Goal: Information Seeking & Learning: Understand process/instructions

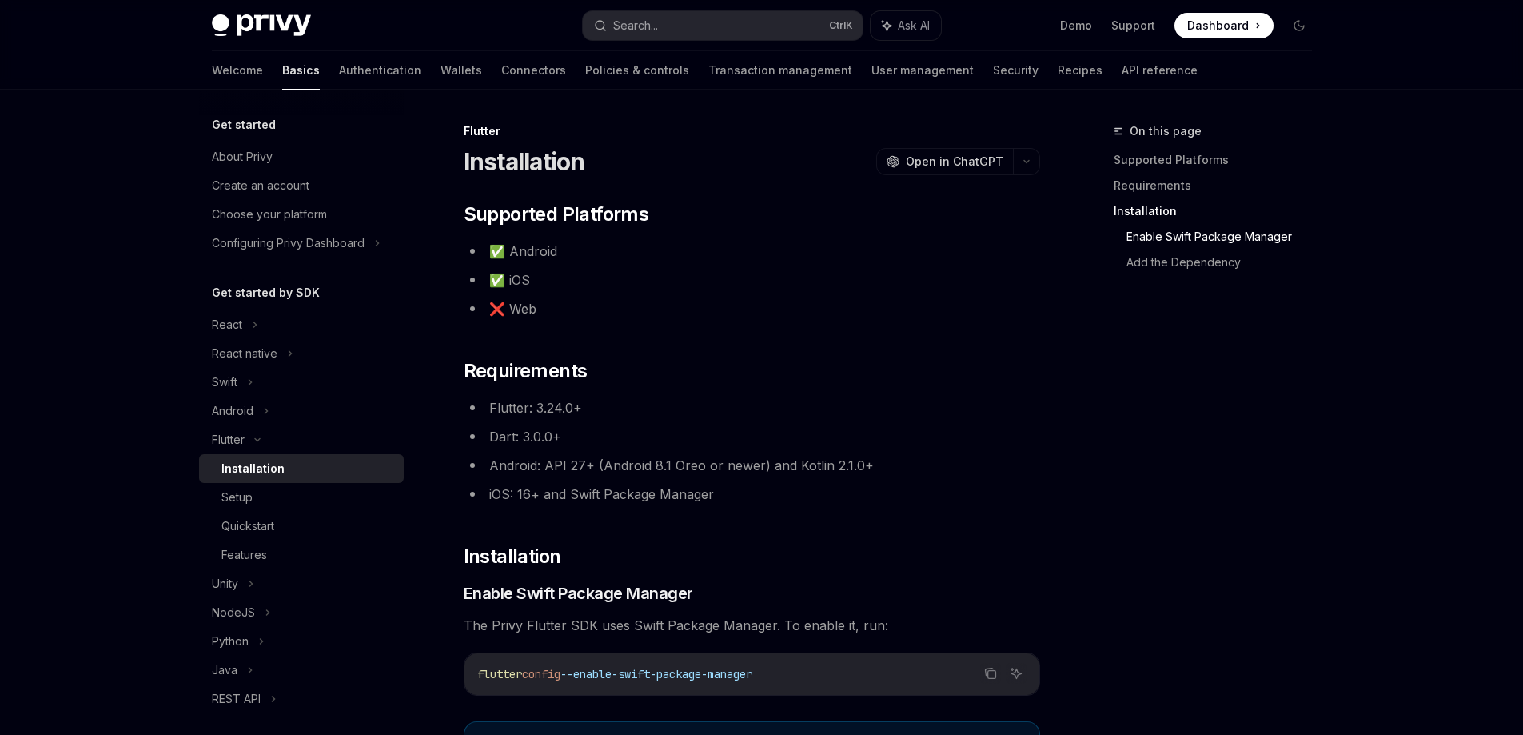
scroll to position [615, 0]
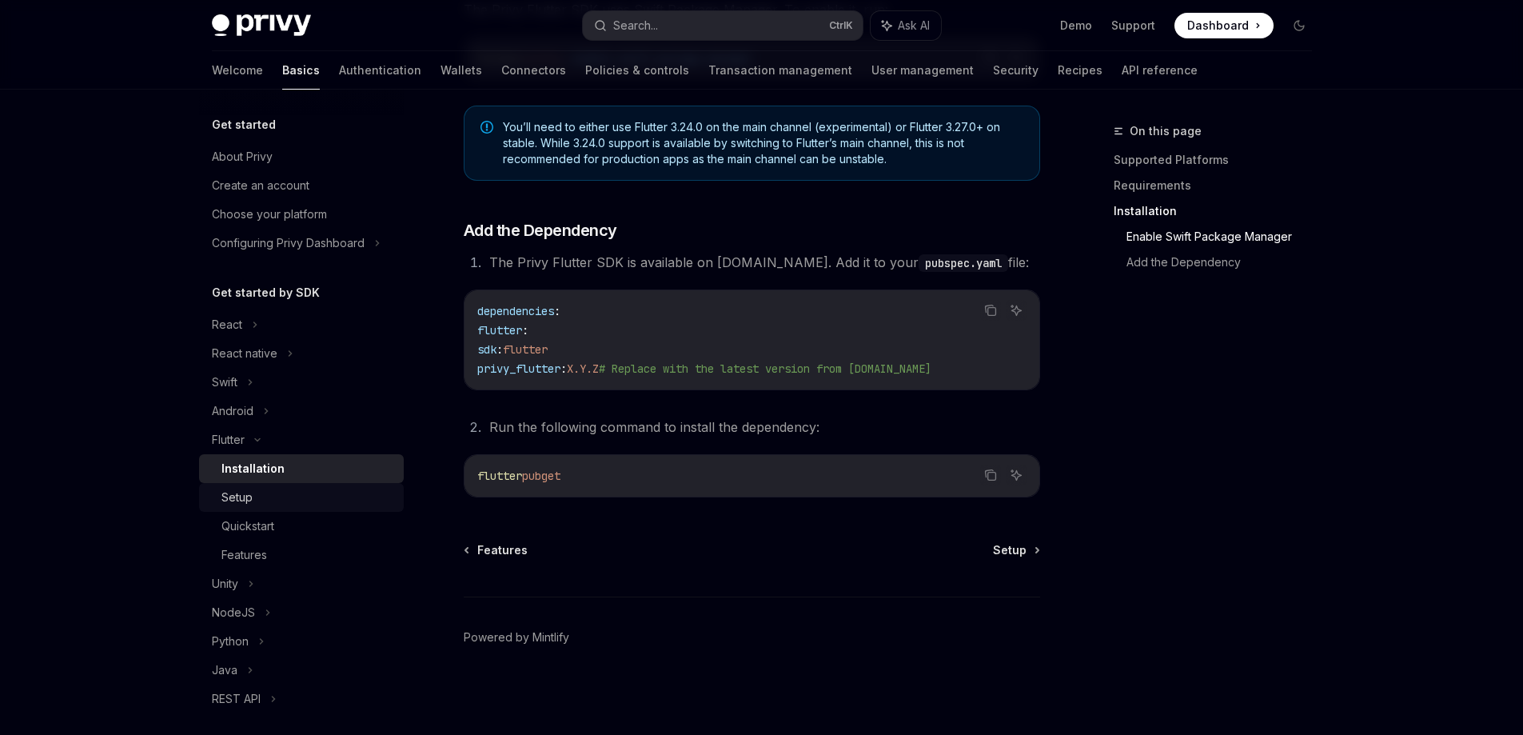
click at [298, 496] on div "Setup" at bounding box center [307, 497] width 173 height 19
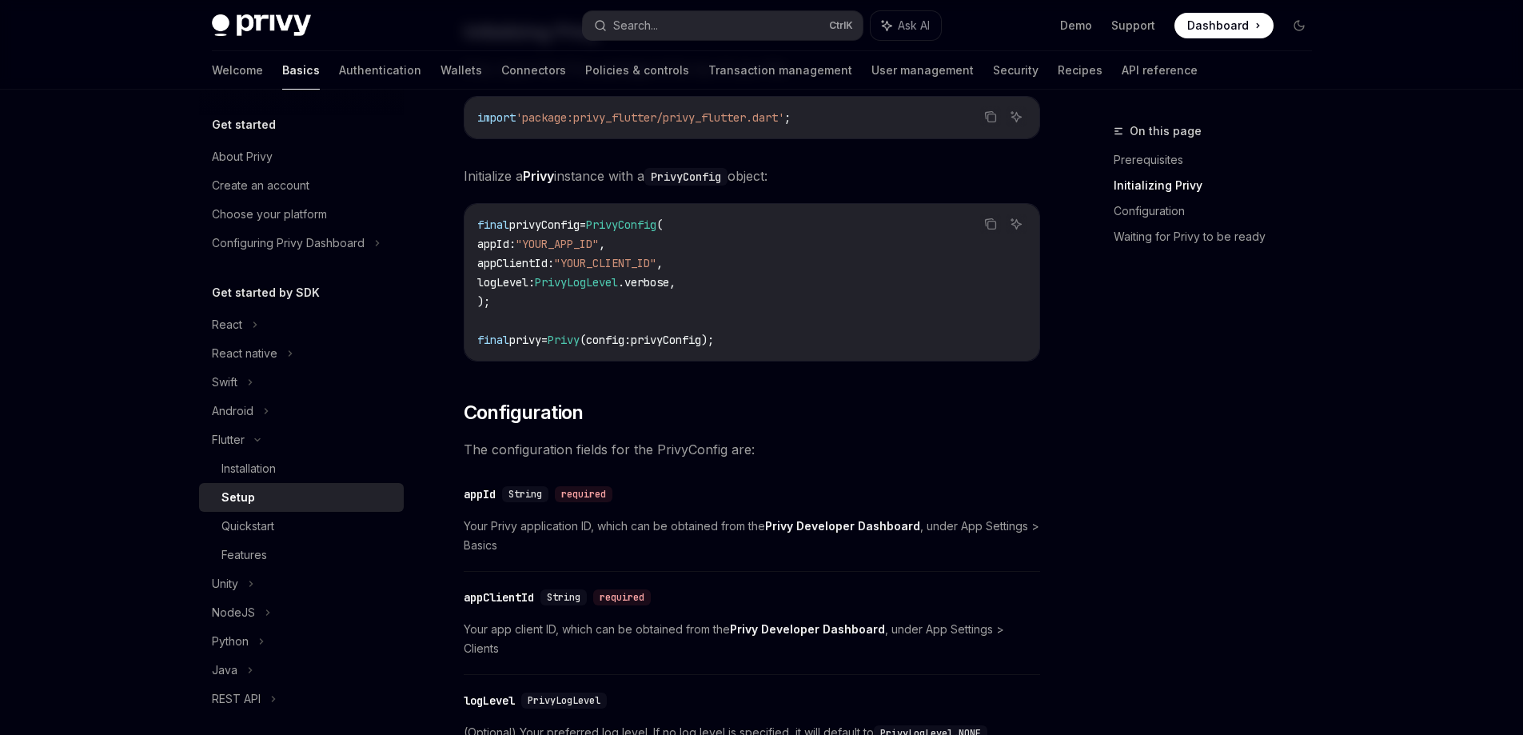
scroll to position [240, 0]
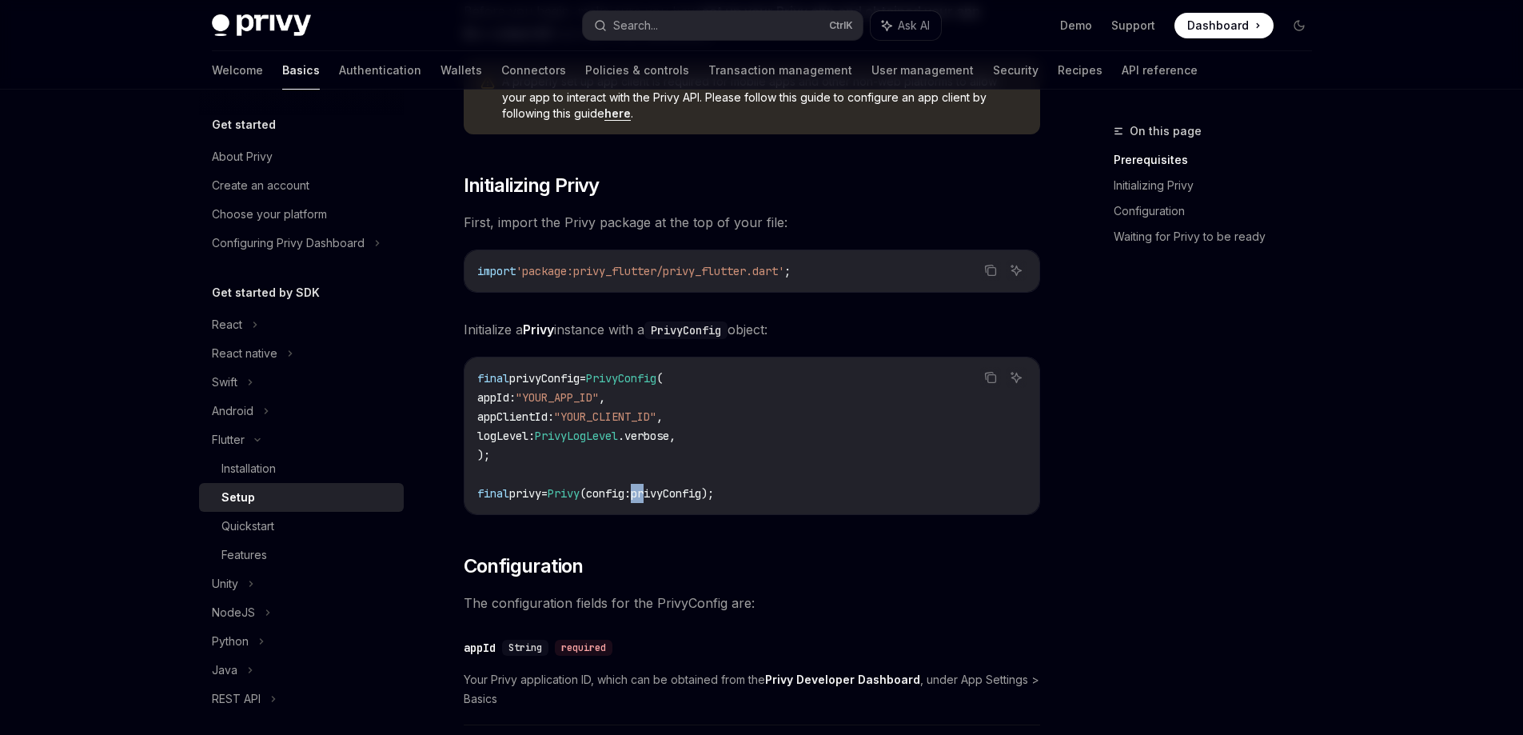
drag, startPoint x: 656, startPoint y: 488, endPoint x: 739, endPoint y: 474, distance: 84.2
click at [670, 488] on span "final privy = Privy (config : privyConfig);" at bounding box center [595, 493] width 237 height 14
click at [740, 474] on code "final privyConfig = PrivyConfig ( appId : "YOUR_APP_ID" , appClientId : "YOUR_C…" at bounding box center [751, 435] width 549 height 134
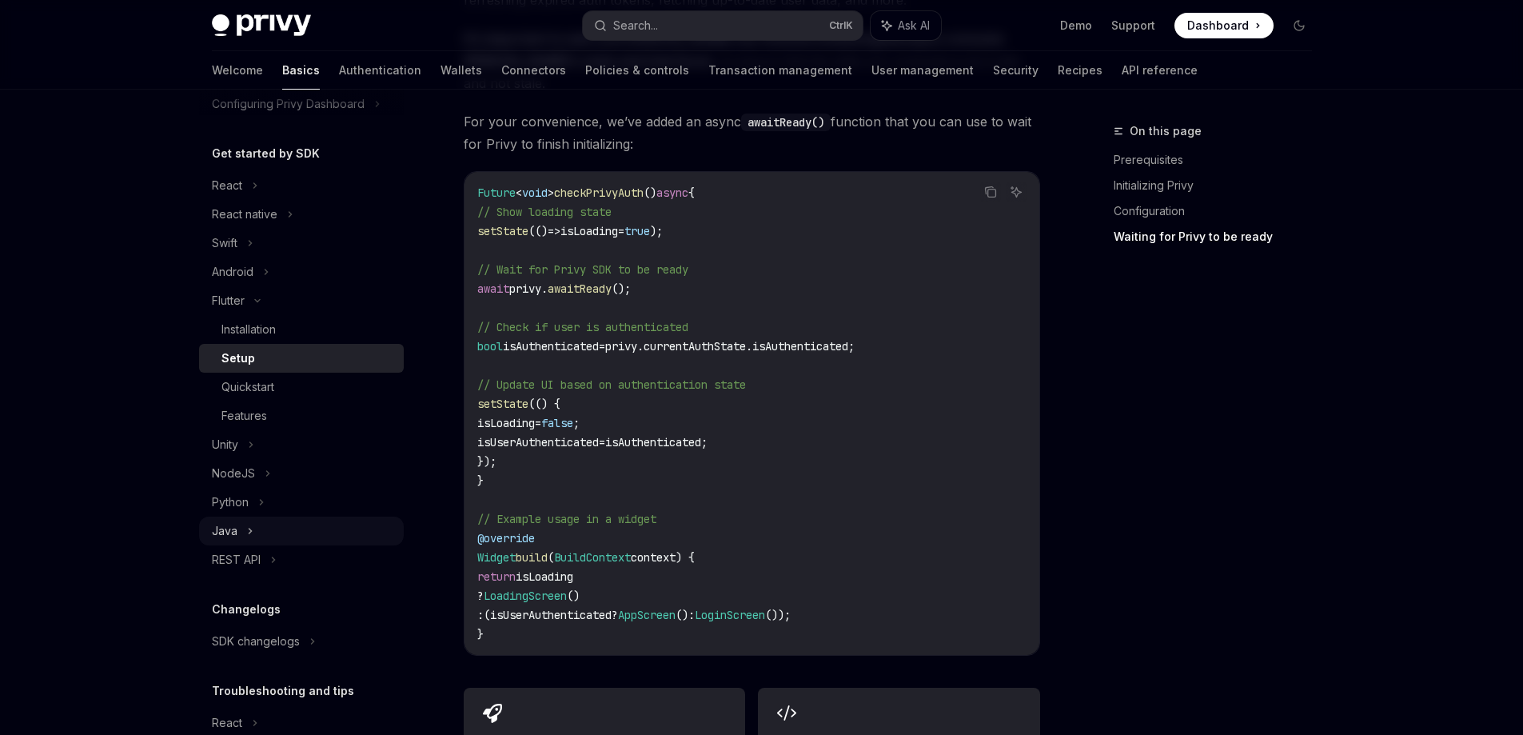
scroll to position [160, 0]
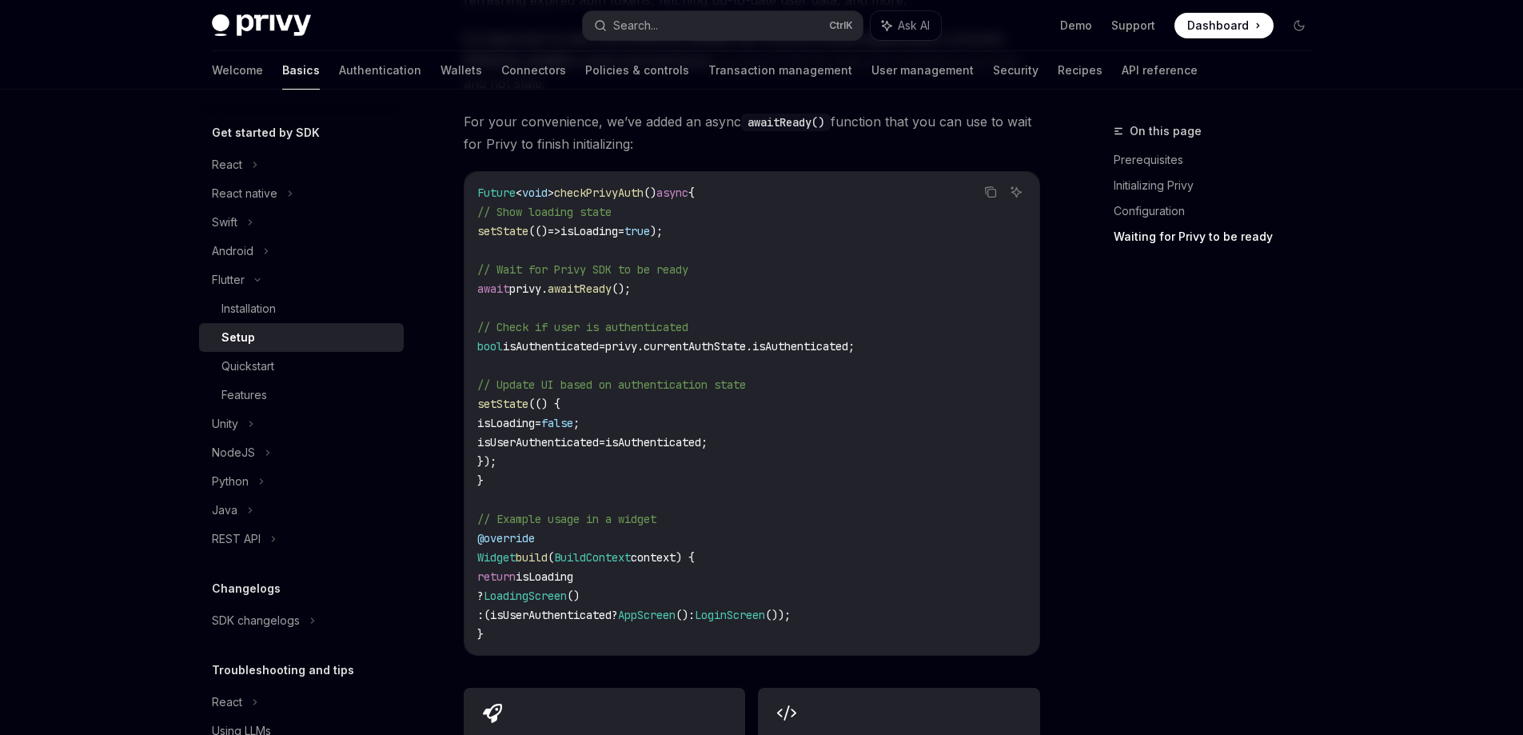
drag, startPoint x: 249, startPoint y: 537, endPoint x: 691, endPoint y: 472, distance: 446.8
click at [691, 472] on code "Future < void > checkPrivyAuth () async { // Show loading state setState (() =>…" at bounding box center [751, 413] width 549 height 460
click at [277, 532] on div "REST API" at bounding box center [301, 538] width 205 height 29
type textarea "*"
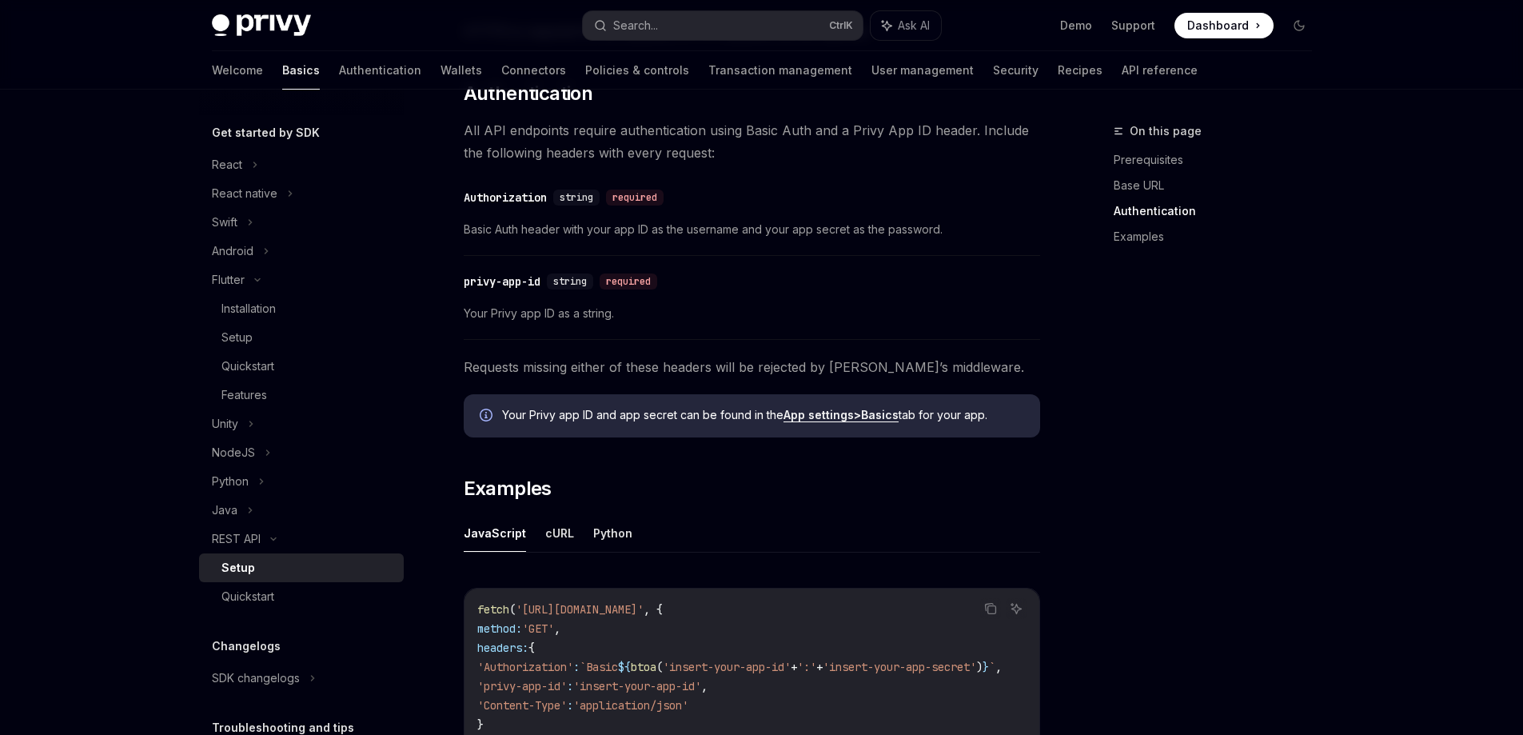
scroll to position [786, 0]
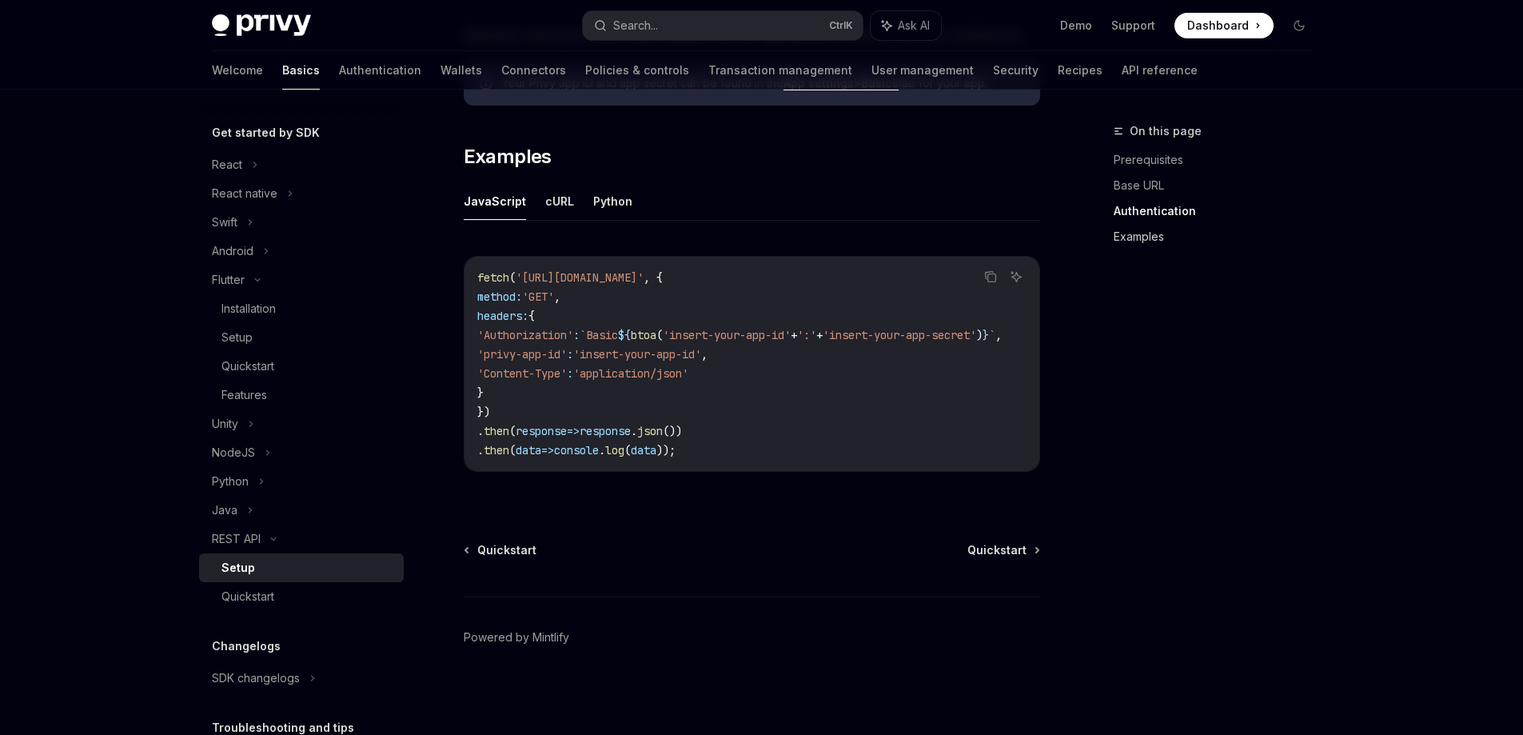
click at [1163, 233] on link "Examples" at bounding box center [1218, 237] width 211 height 26
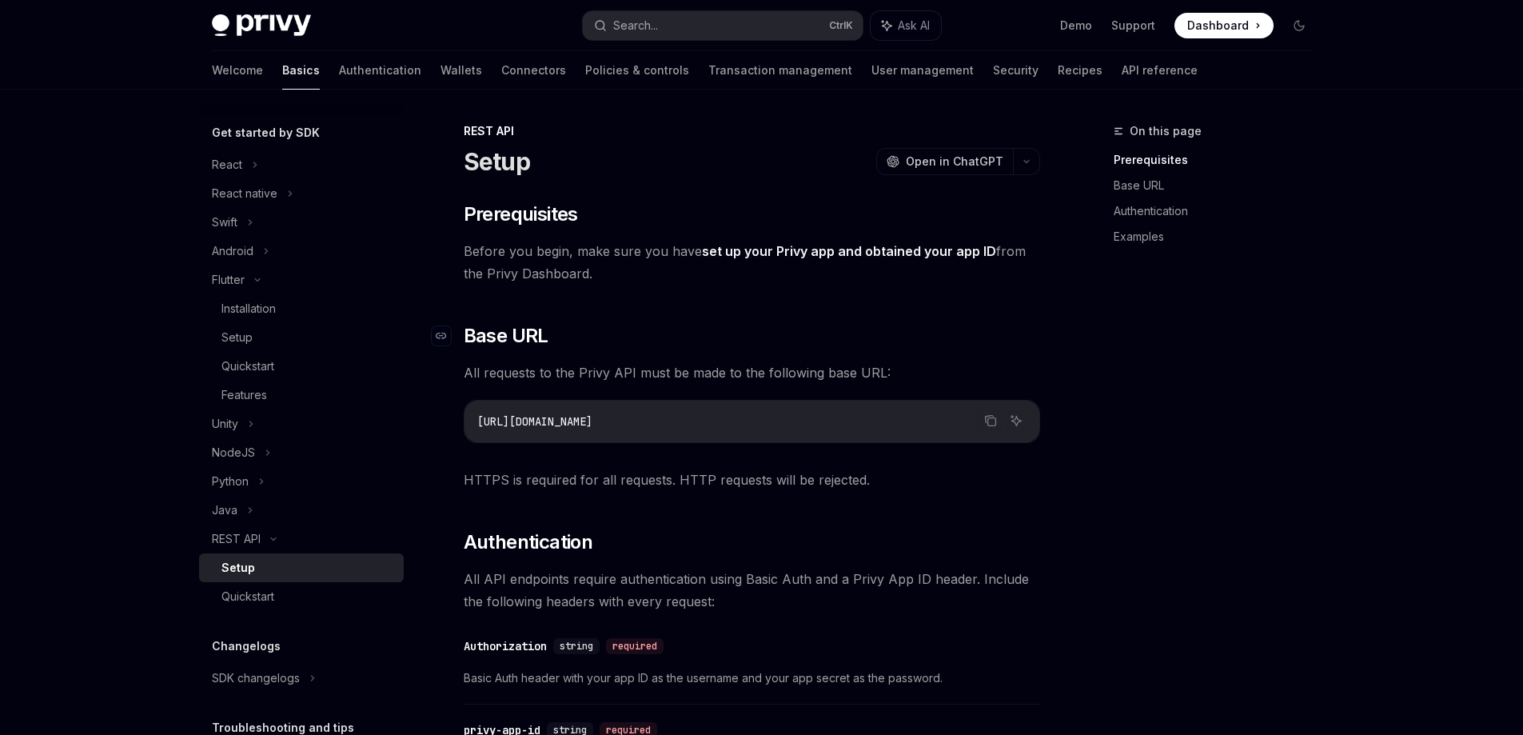
click at [1023, 324] on h2 "​ Base URL" at bounding box center [752, 336] width 576 height 26
